Goal: Task Accomplishment & Management: Use online tool/utility

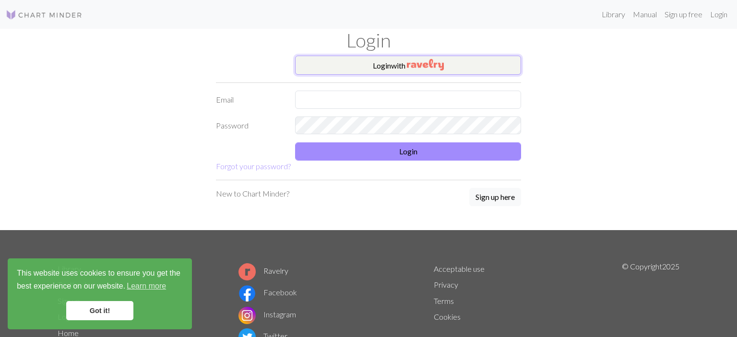
click at [397, 70] on button "Login with" at bounding box center [408, 65] width 226 height 19
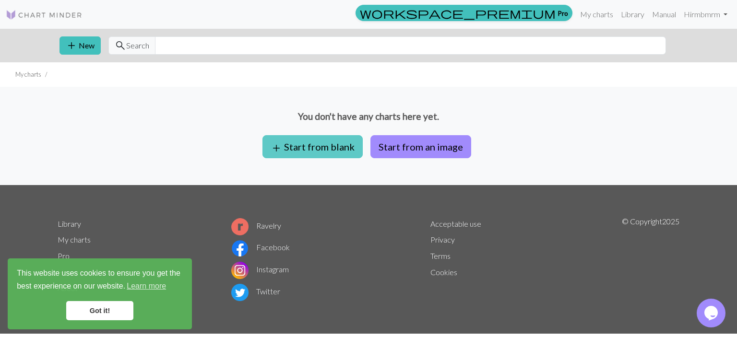
click at [332, 146] on button "add Start from blank" at bounding box center [313, 146] width 100 height 23
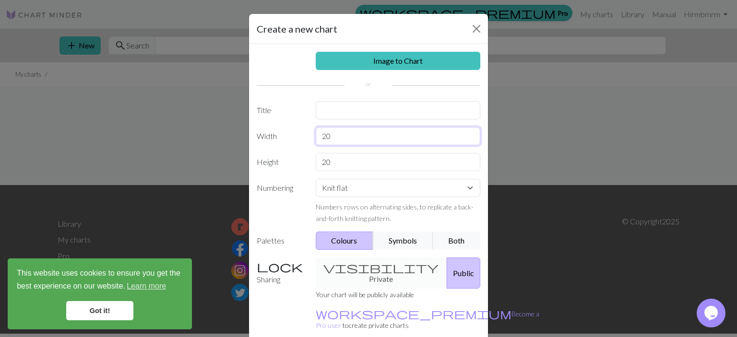
click at [340, 140] on input "20" at bounding box center [398, 136] width 165 height 18
type input "25"
type input "40"
click at [364, 274] on div "visibility Private Public" at bounding box center [398, 273] width 177 height 31
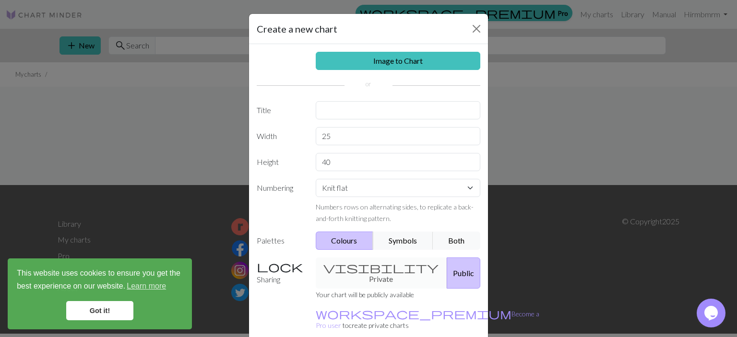
click at [370, 265] on div "visibility Private Public" at bounding box center [398, 273] width 177 height 31
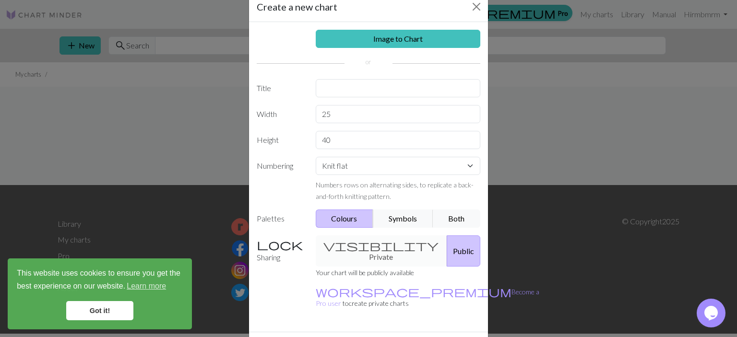
scroll to position [40, 0]
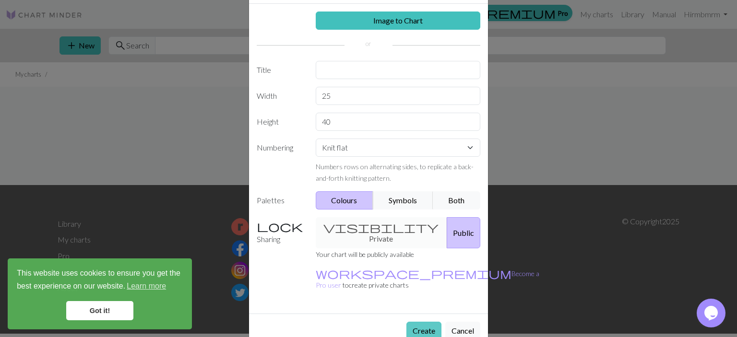
click at [423, 322] on button "Create" at bounding box center [424, 331] width 35 height 18
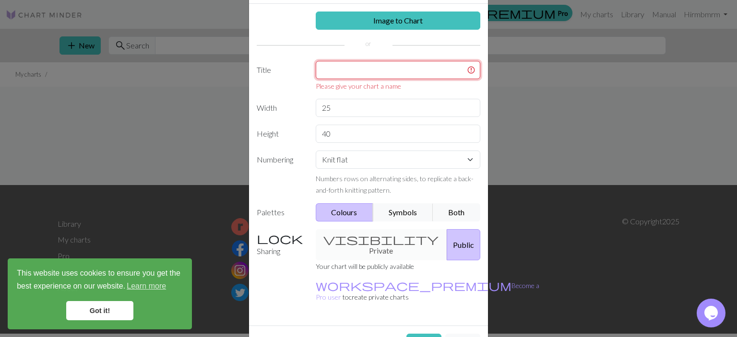
click at [354, 69] on input "text" at bounding box center [398, 70] width 165 height 18
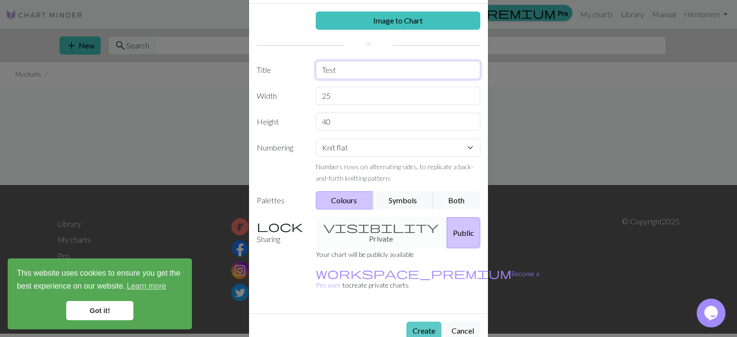
type input "Test"
click at [419, 322] on button "Create" at bounding box center [424, 331] width 35 height 18
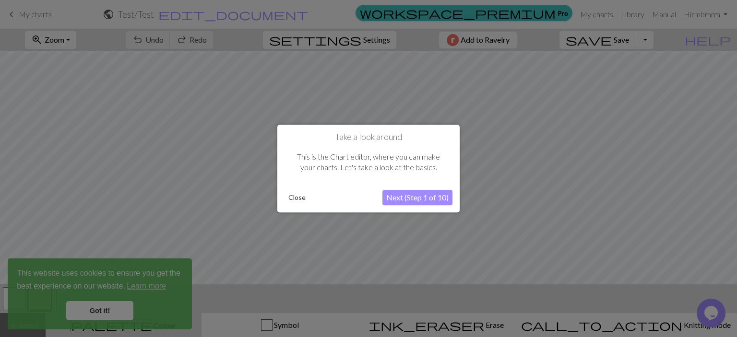
click at [415, 197] on button "Next (Step 1 of 10)" at bounding box center [418, 197] width 70 height 15
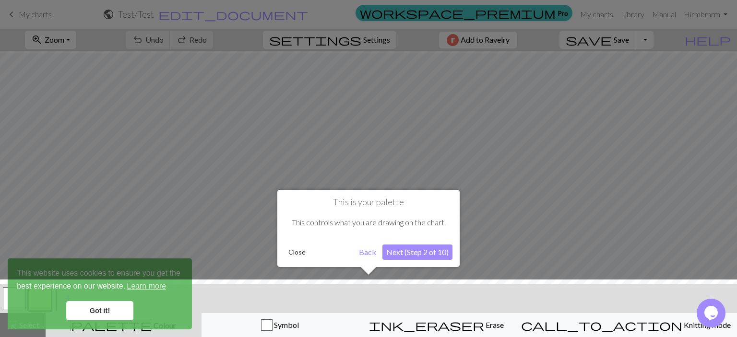
click at [409, 253] on button "Next (Step 2 of 10)" at bounding box center [418, 252] width 70 height 15
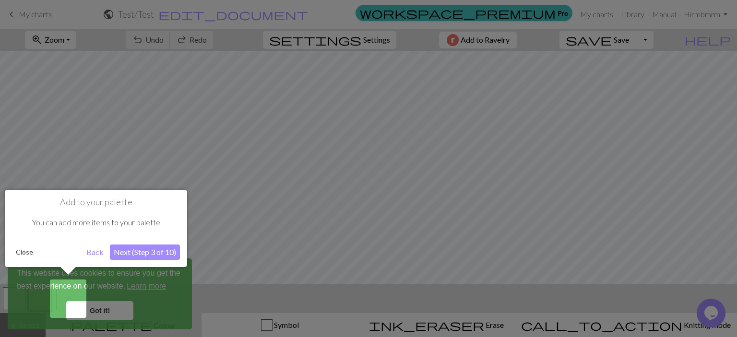
click at [136, 254] on button "Next (Step 3 of 10)" at bounding box center [145, 252] width 70 height 15
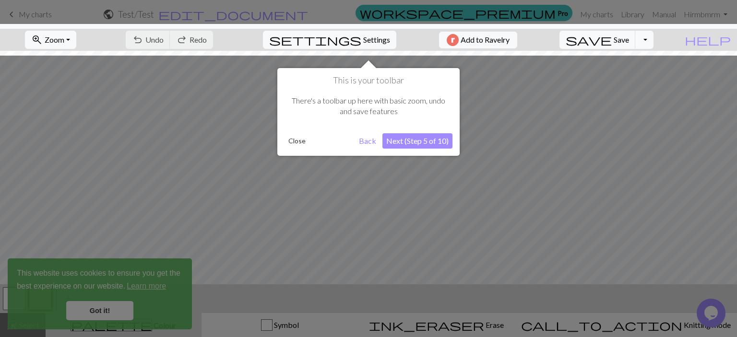
click at [421, 141] on button "Next (Step 5 of 10)" at bounding box center [418, 140] width 70 height 15
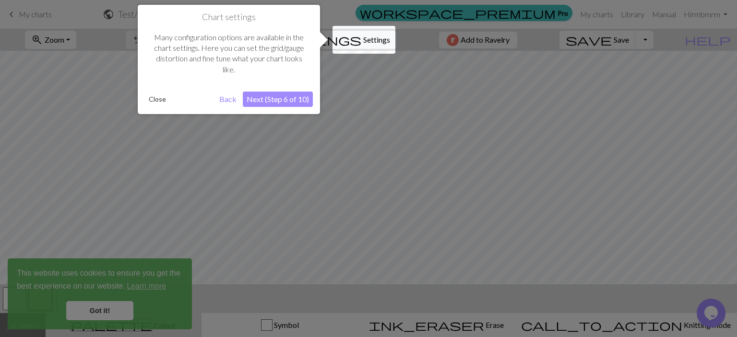
click at [282, 99] on button "Next (Step 6 of 10)" at bounding box center [278, 99] width 70 height 15
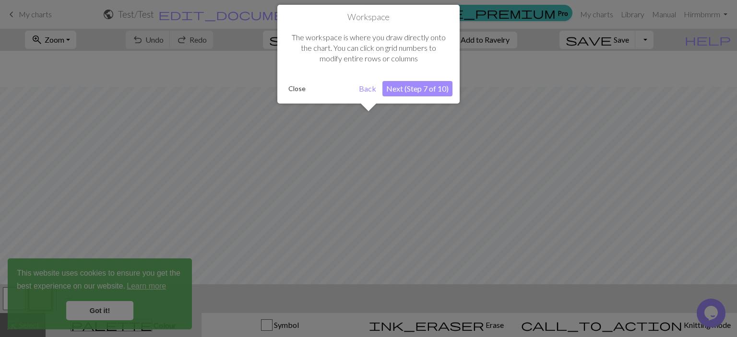
scroll to position [36, 0]
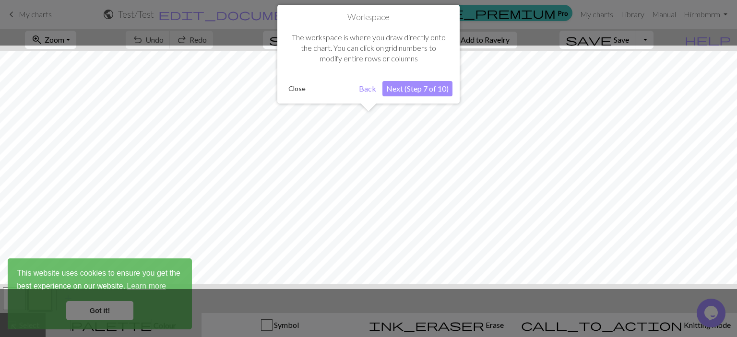
click at [409, 90] on button "Next (Step 7 of 10)" at bounding box center [418, 88] width 70 height 15
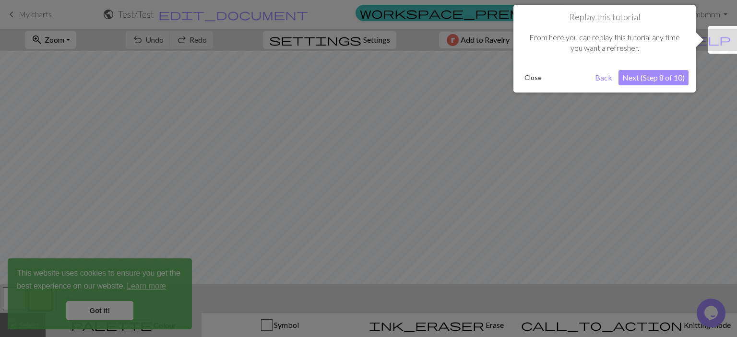
click at [644, 78] on button "Next (Step 8 of 10)" at bounding box center [654, 77] width 70 height 15
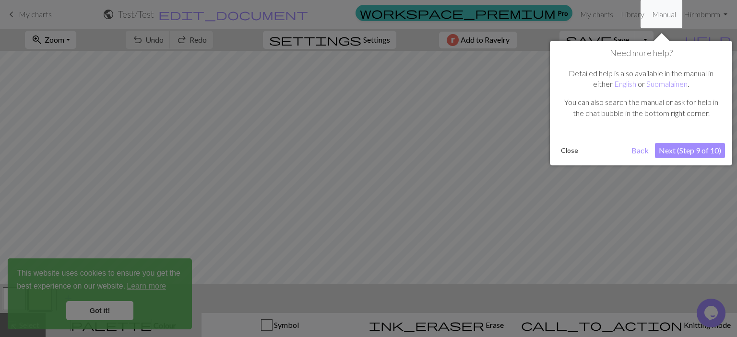
click at [679, 149] on button "Next (Step 9 of 10)" at bounding box center [690, 150] width 70 height 15
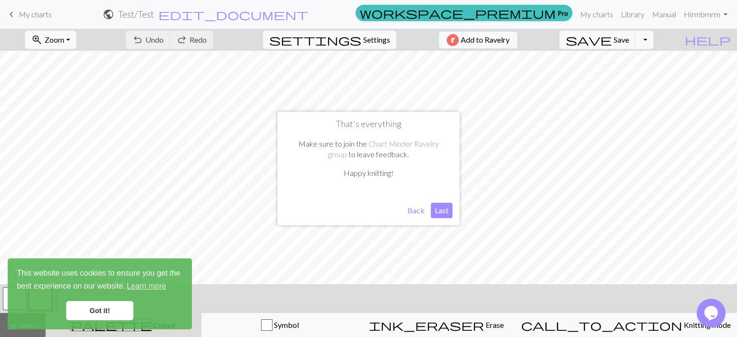
click at [445, 214] on button "Last" at bounding box center [442, 210] width 22 height 15
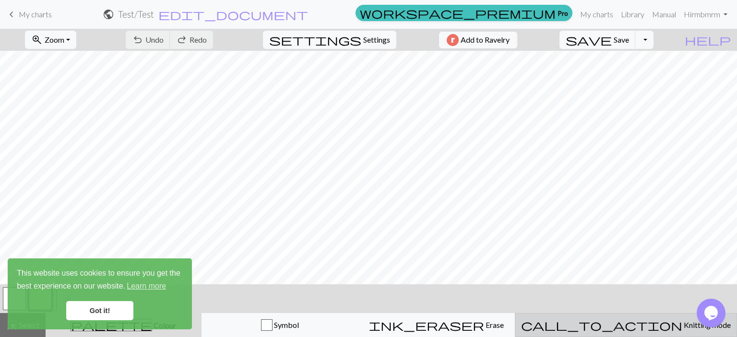
click at [683, 324] on span "Knitting mode" at bounding box center [707, 325] width 48 height 9
